Goal: Information Seeking & Learning: Learn about a topic

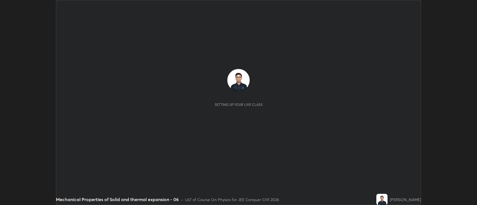
scroll to position [205, 477]
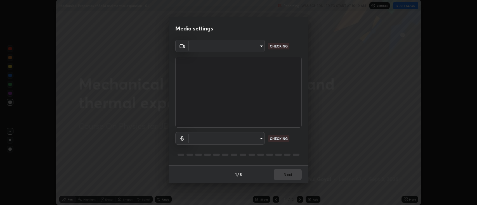
type input "2c539df44b605aa39b17bbacab34c2b800175de7e12b0f96efb5519cb0c2d180"
click at [207, 136] on body "Erase all Mechanical Properties of Solid and thermal expansion - 06 Recording W…" at bounding box center [238, 102] width 477 height 205
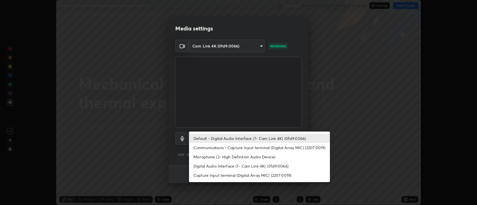
click at [208, 148] on li "Communications - Capture Input terminal (Digital Array MIC) (2207:0019)" at bounding box center [259, 147] width 141 height 9
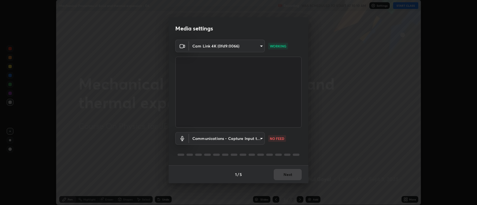
click at [206, 138] on body "Erase all Mechanical Properties of Solid and thermal expansion - 06 Recording W…" at bounding box center [238, 102] width 477 height 205
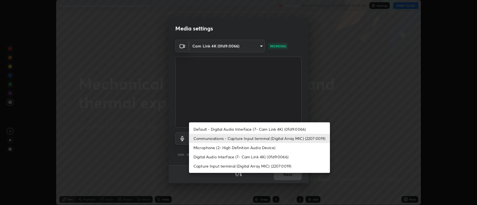
click at [201, 129] on li "Default - Digital Audio Interface (7- Cam Link 4K) (0fd9:0066)" at bounding box center [259, 129] width 141 height 9
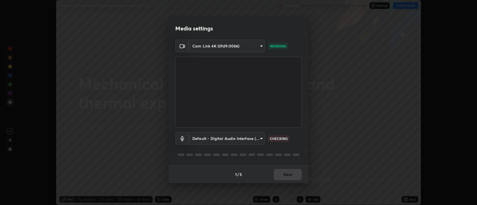
type input "default"
click at [284, 172] on button "Next" at bounding box center [287, 174] width 28 height 11
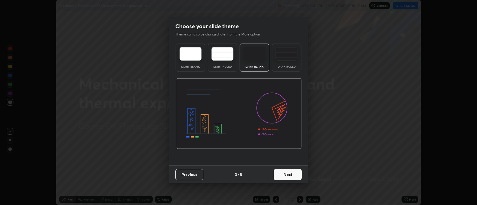
click at [285, 175] on button "Next" at bounding box center [287, 174] width 28 height 11
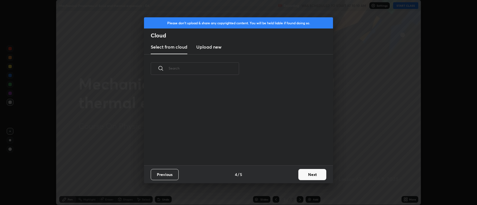
click at [309, 172] on button "Next" at bounding box center [312, 174] width 28 height 11
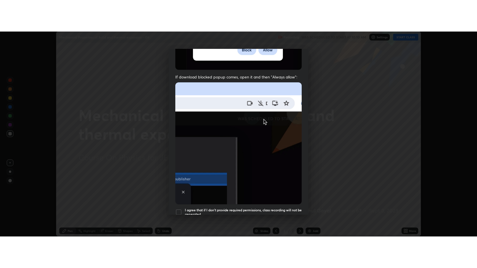
scroll to position [113, 0]
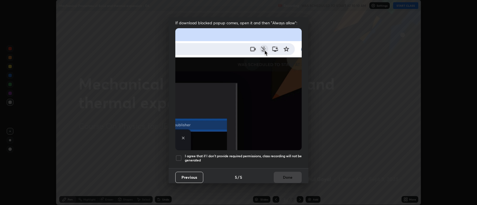
click at [280, 154] on h5 "I agree that if I don't provide required permissions, class recording will not …" at bounding box center [243, 158] width 117 height 9
click at [286, 179] on button "Done" at bounding box center [287, 177] width 28 height 11
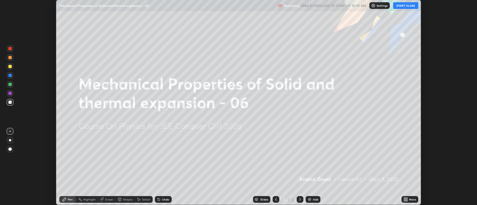
click at [408, 200] on div "More" at bounding box center [409, 199] width 17 height 7
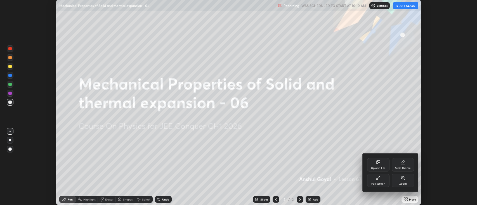
click at [373, 175] on div "Full screen" at bounding box center [378, 180] width 22 height 13
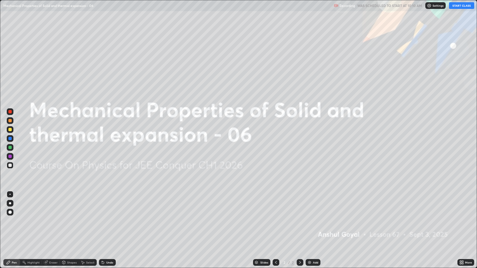
scroll to position [268, 477]
click at [458, 7] on button "START CLASS" at bounding box center [461, 5] width 25 height 7
click at [311, 205] on div "Add" at bounding box center [312, 262] width 15 height 7
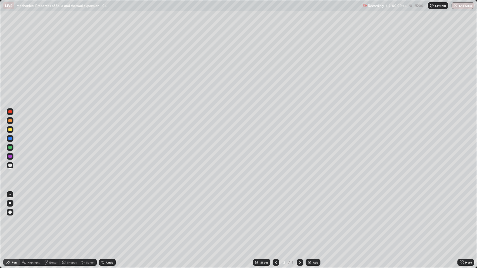
click at [54, 205] on div "Eraser" at bounding box center [53, 262] width 8 height 3
click at [10, 205] on icon at bounding box center [10, 243] width 4 height 5
click at [12, 205] on div "Pen" at bounding box center [14, 262] width 5 height 3
click at [10, 203] on div at bounding box center [10, 203] width 2 height 2
click at [10, 130] on div at bounding box center [9, 129] width 3 height 3
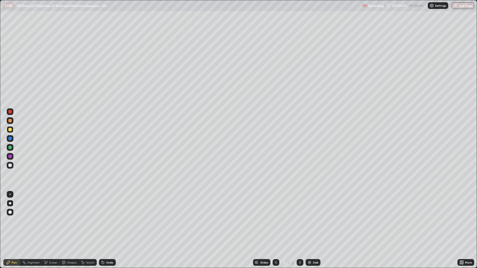
click at [102, 205] on icon at bounding box center [103, 263] width 2 height 2
click at [10, 121] on div at bounding box center [9, 120] width 3 height 3
click at [11, 166] on div at bounding box center [9, 165] width 3 height 3
click at [310, 205] on img at bounding box center [309, 262] width 4 height 4
click at [276, 205] on icon at bounding box center [275, 262] width 4 height 4
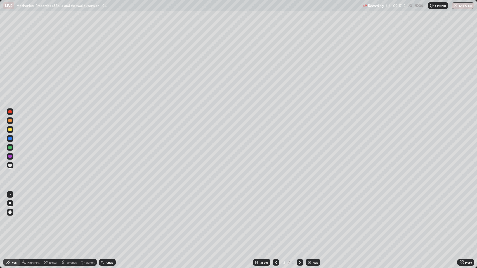
click at [299, 205] on icon at bounding box center [299, 262] width 4 height 4
click at [9, 121] on div at bounding box center [9, 120] width 3 height 3
click at [55, 205] on div "Eraser" at bounding box center [53, 262] width 8 height 3
click at [13, 205] on div "Pen" at bounding box center [14, 262] width 5 height 3
click at [9, 167] on div at bounding box center [9, 165] width 3 height 3
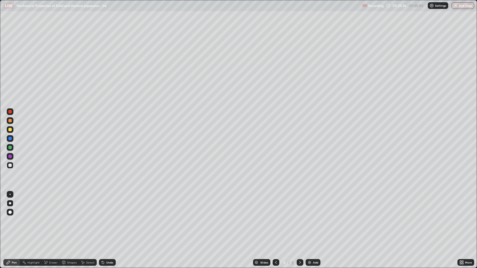
click at [313, 205] on div "Add" at bounding box center [315, 262] width 5 height 3
click at [11, 164] on div at bounding box center [9, 165] width 3 height 3
click at [106, 205] on div "Undo" at bounding box center [109, 262] width 7 height 3
click at [308, 205] on img at bounding box center [309, 262] width 4 height 4
click at [109, 205] on div "Undo" at bounding box center [109, 262] width 7 height 3
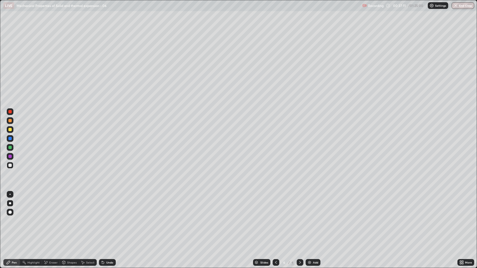
click at [109, 205] on div "Undo" at bounding box center [109, 262] width 7 height 3
click at [11, 131] on div at bounding box center [9, 129] width 3 height 3
click at [309, 205] on img at bounding box center [309, 262] width 4 height 4
click at [10, 168] on div at bounding box center [10, 165] width 7 height 7
click at [13, 132] on div at bounding box center [10, 129] width 9 height 9
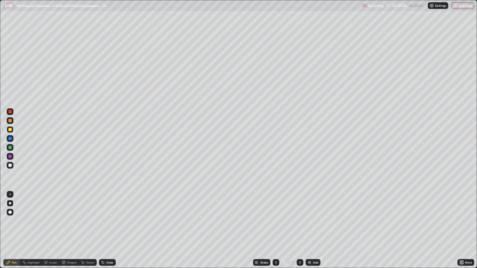
click at [9, 167] on div at bounding box center [9, 165] width 3 height 3
click at [11, 121] on div at bounding box center [9, 120] width 3 height 3
click at [109, 205] on div "Undo" at bounding box center [109, 262] width 7 height 3
click at [108, 205] on div "Undo" at bounding box center [109, 262] width 7 height 3
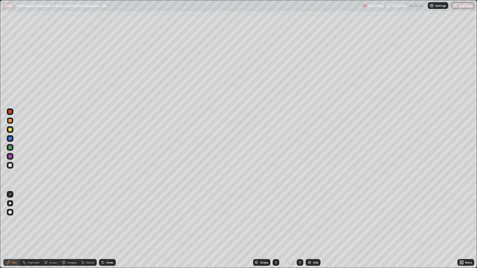
click at [310, 205] on img at bounding box center [309, 262] width 4 height 4
click at [10, 165] on div at bounding box center [9, 165] width 3 height 3
click at [109, 205] on div "Undo" at bounding box center [109, 262] width 7 height 3
click at [110, 205] on div "Undo" at bounding box center [109, 262] width 7 height 3
click at [51, 205] on div "Eraser" at bounding box center [53, 262] width 8 height 3
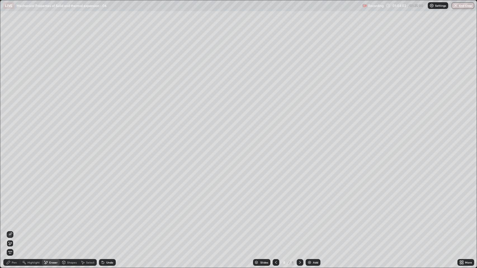
click at [16, 205] on div "Pen" at bounding box center [14, 262] width 5 height 3
click at [12, 130] on div at bounding box center [10, 129] width 7 height 7
click at [109, 205] on div "Undo" at bounding box center [109, 262] width 7 height 3
click at [111, 205] on div "Undo" at bounding box center [107, 262] width 17 height 7
click at [9, 122] on div at bounding box center [10, 120] width 7 height 7
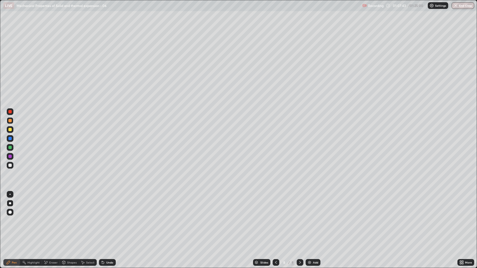
click at [368, 205] on div "Slides 8 / 8 Add" at bounding box center [287, 262] width 342 height 11
click at [11, 165] on div at bounding box center [9, 165] width 3 height 3
click at [109, 205] on div "Undo" at bounding box center [109, 262] width 7 height 3
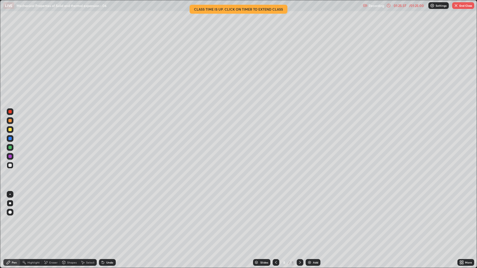
click at [275, 205] on icon at bounding box center [275, 262] width 4 height 4
click at [459, 6] on button "End Class" at bounding box center [463, 5] width 22 height 7
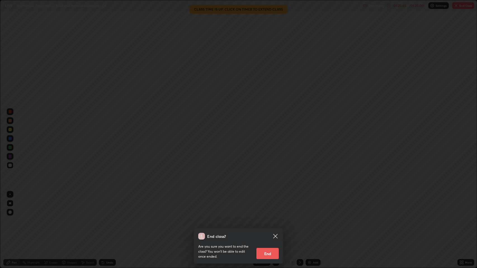
click at [267, 205] on button "End" at bounding box center [267, 253] width 22 height 11
